Goal: Check status

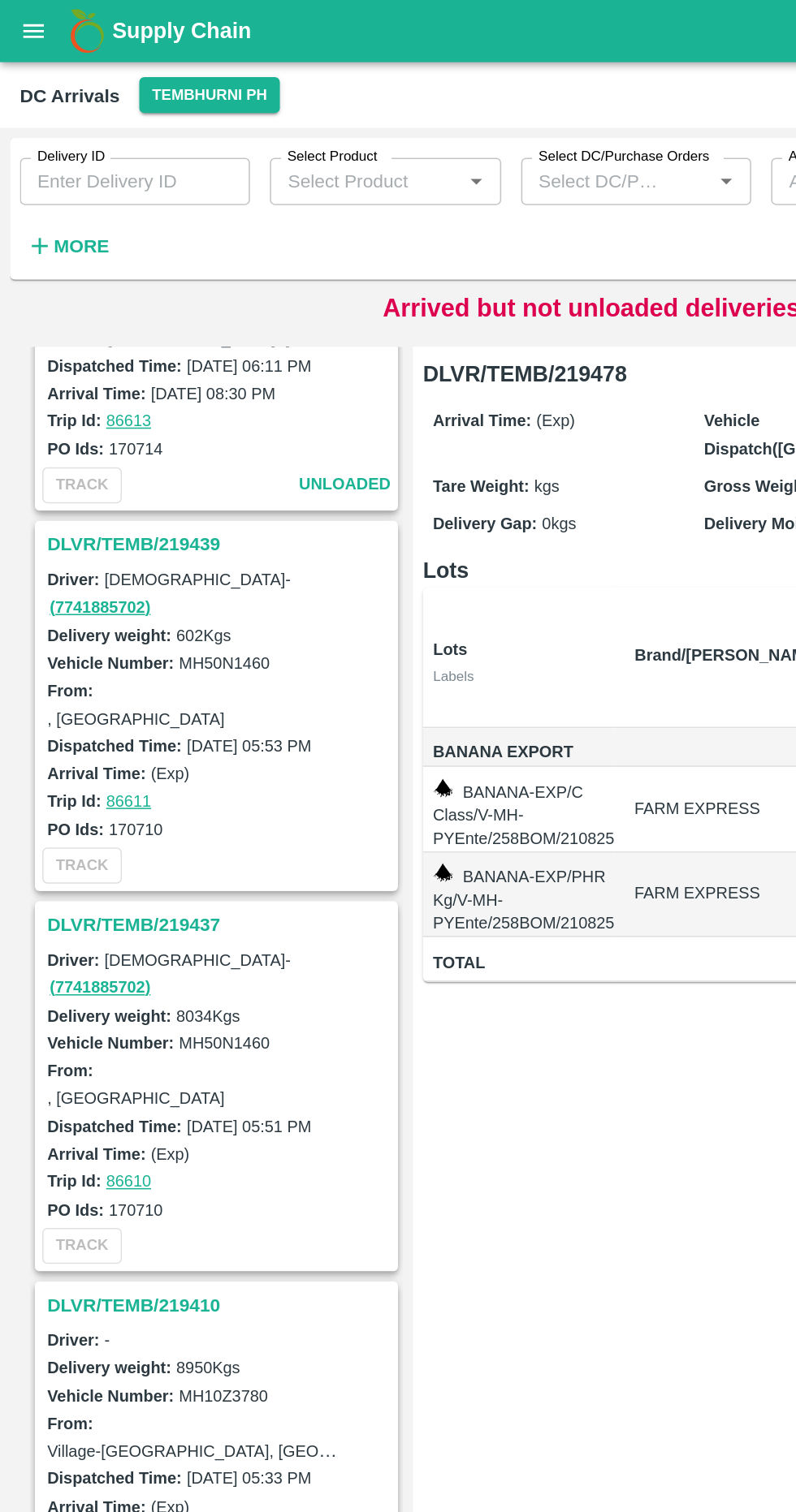
scroll to position [835, 0]
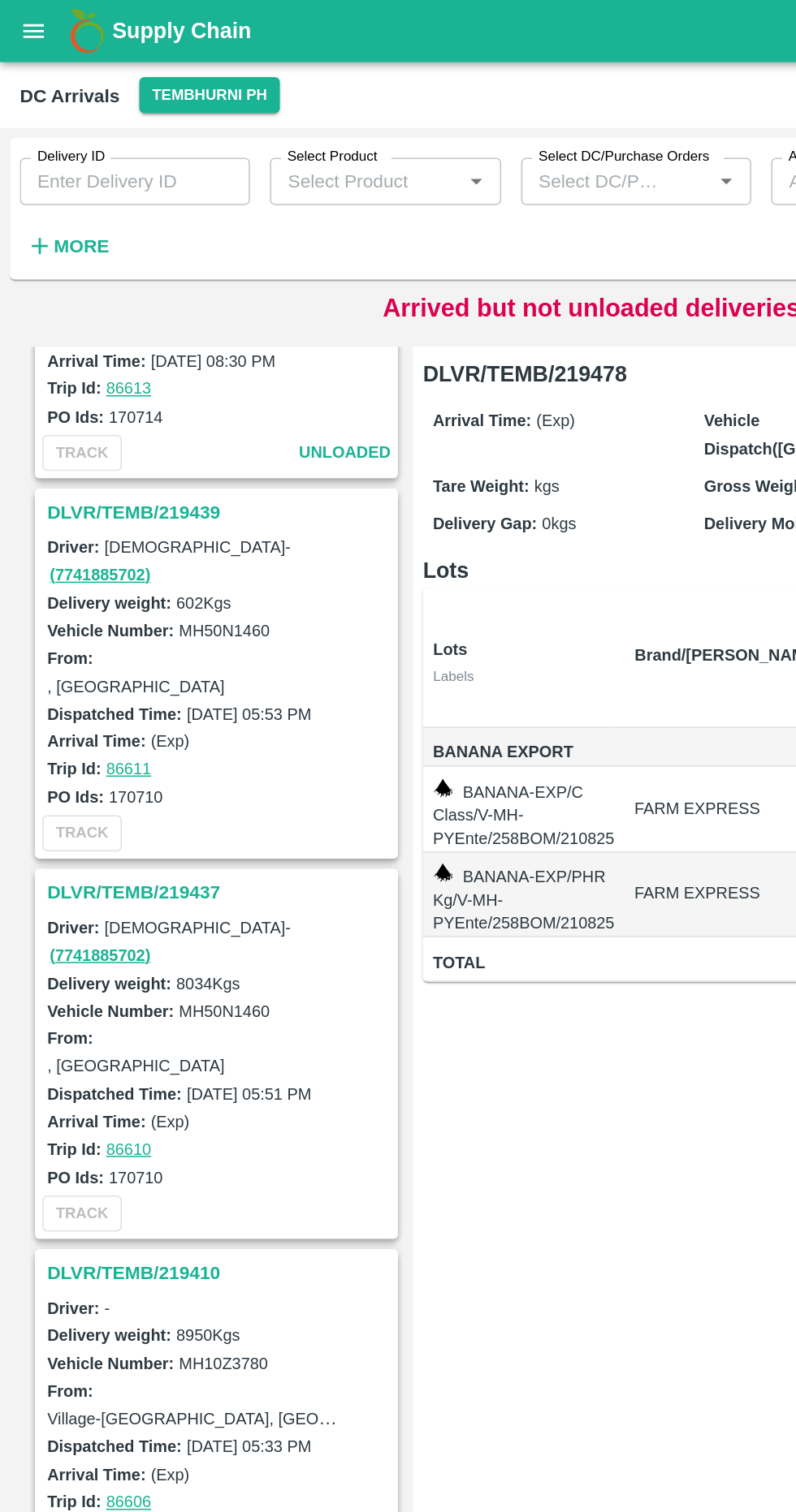
click at [107, 573] on h3 "DLVR/TEMB/219437" at bounding box center [144, 583] width 226 height 22
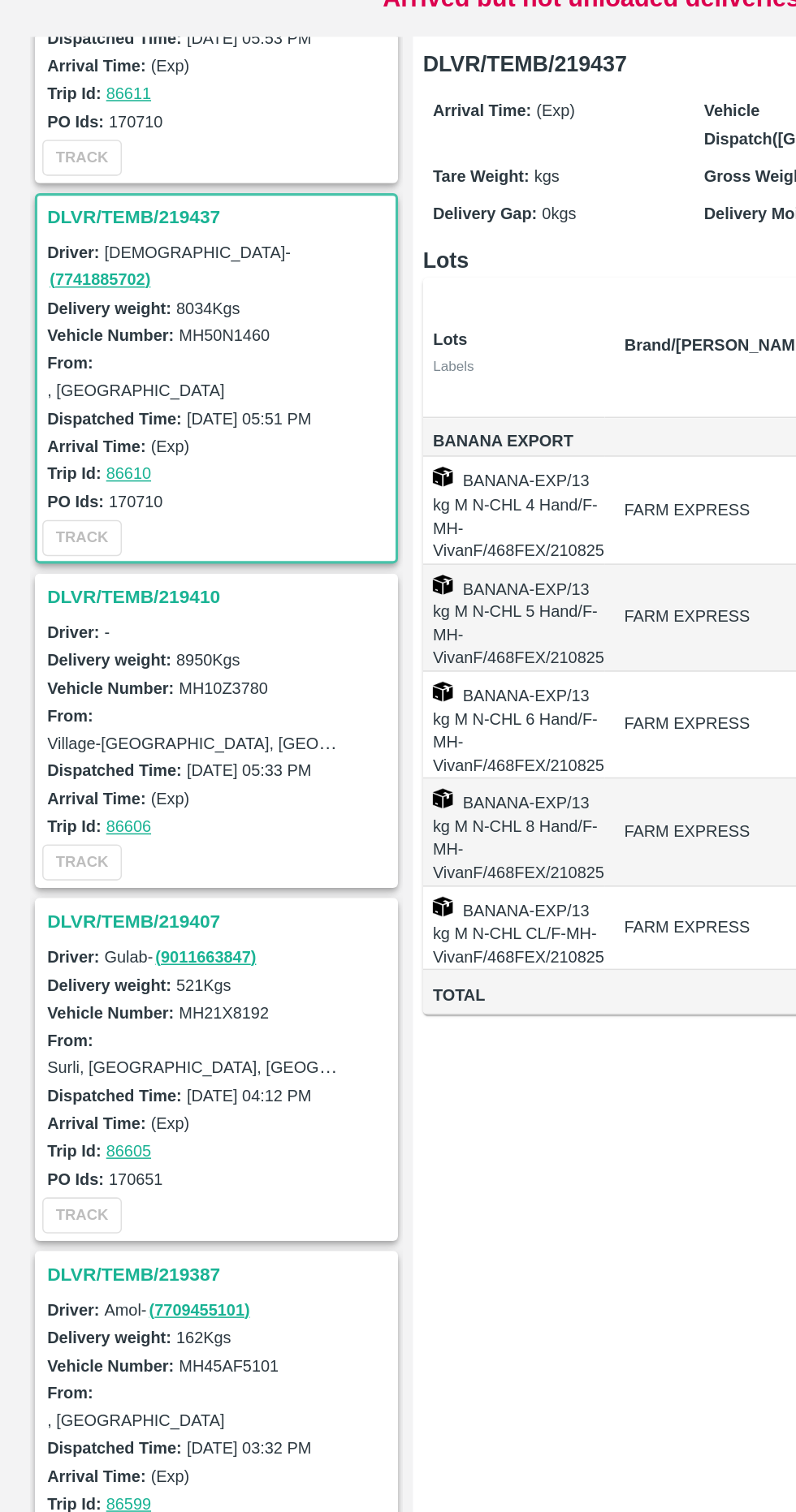
scroll to position [1155, 0]
